Goal: Transaction & Acquisition: Purchase product/service

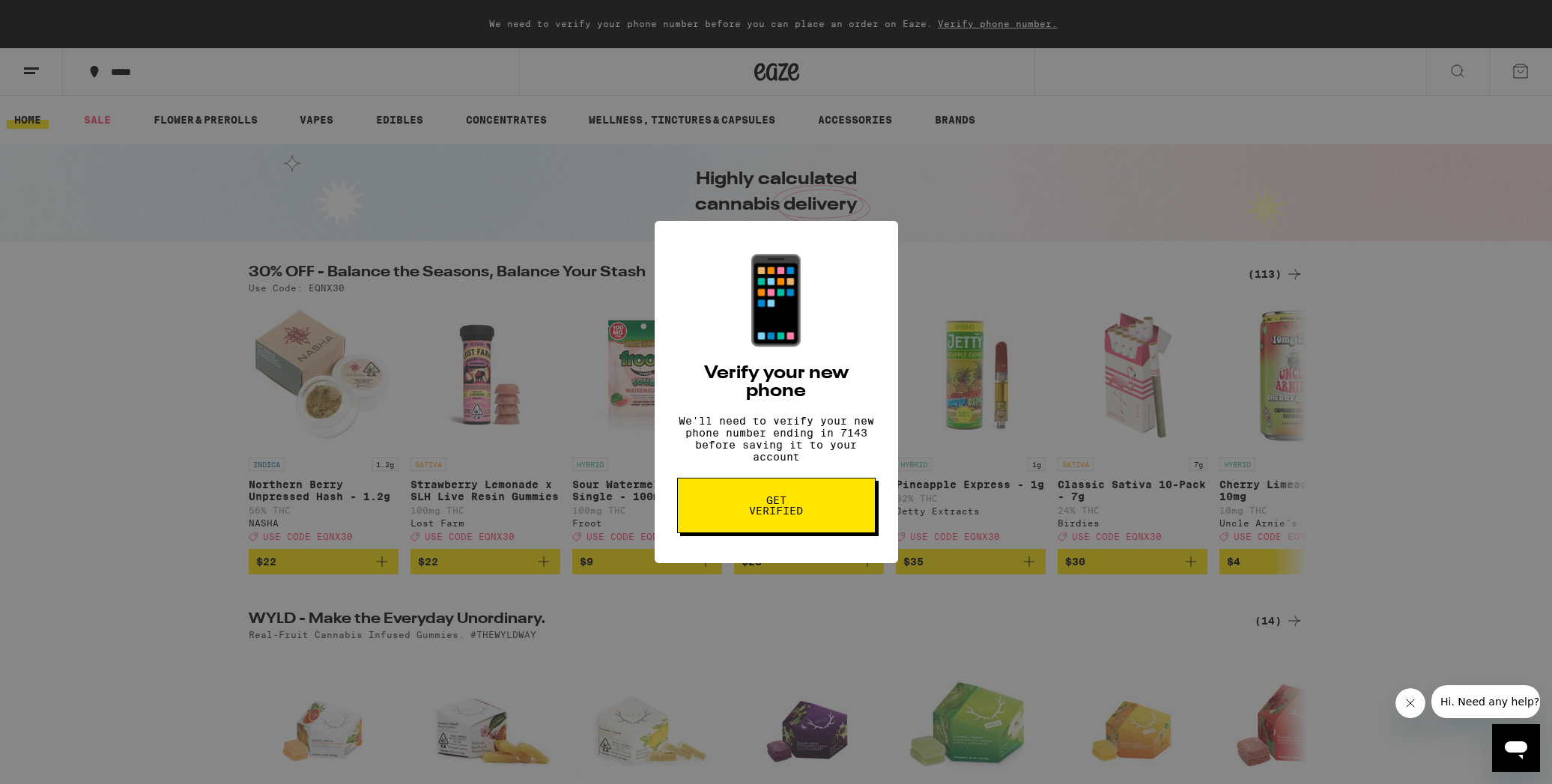
click at [851, 515] on button "Get verified" at bounding box center [776, 505] width 199 height 56
